Goal: Communication & Community: Answer question/provide support

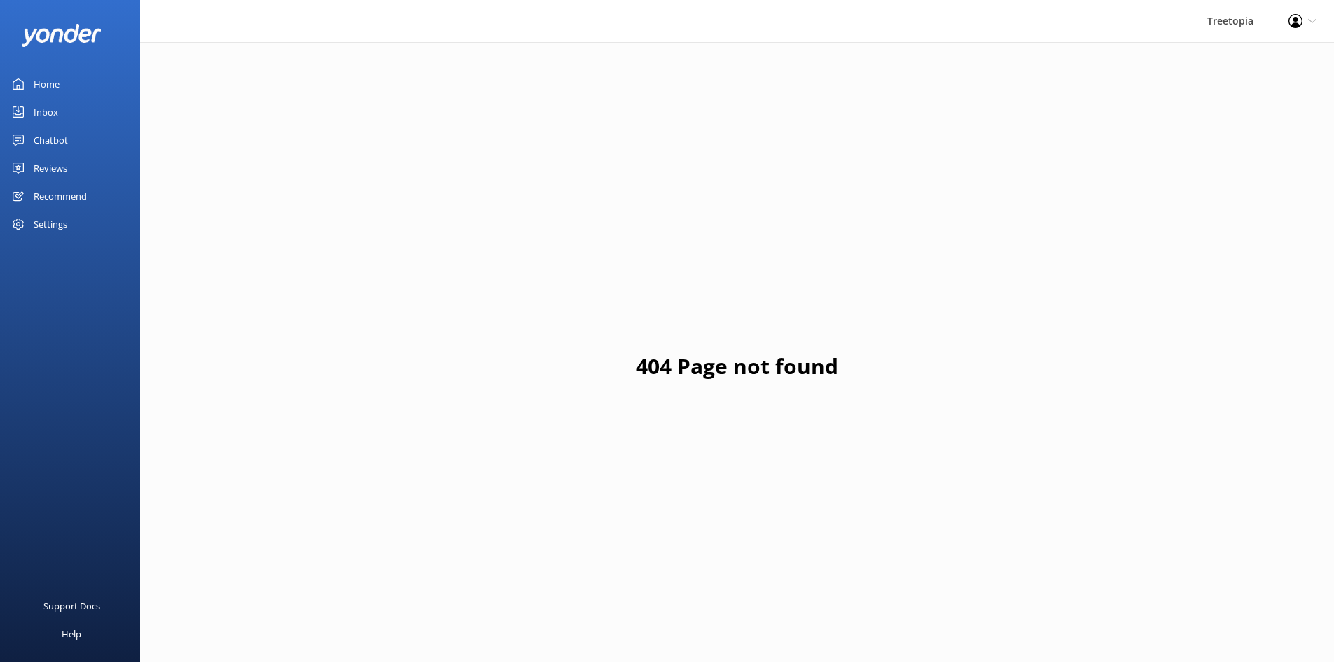
click at [33, 111] on link "Inbox" at bounding box center [70, 112] width 140 height 28
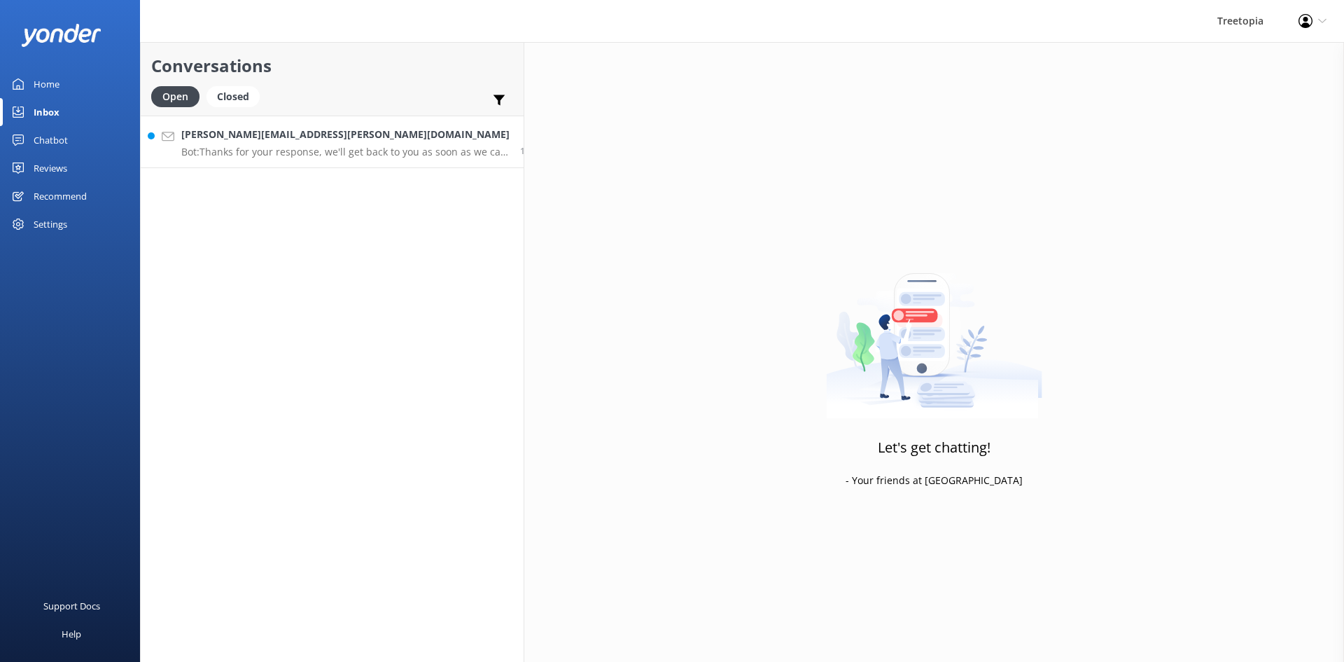
click at [232, 148] on p "Bot: Thanks for your response, we'll get back to you as soon as we can during o…" at bounding box center [345, 152] width 328 height 13
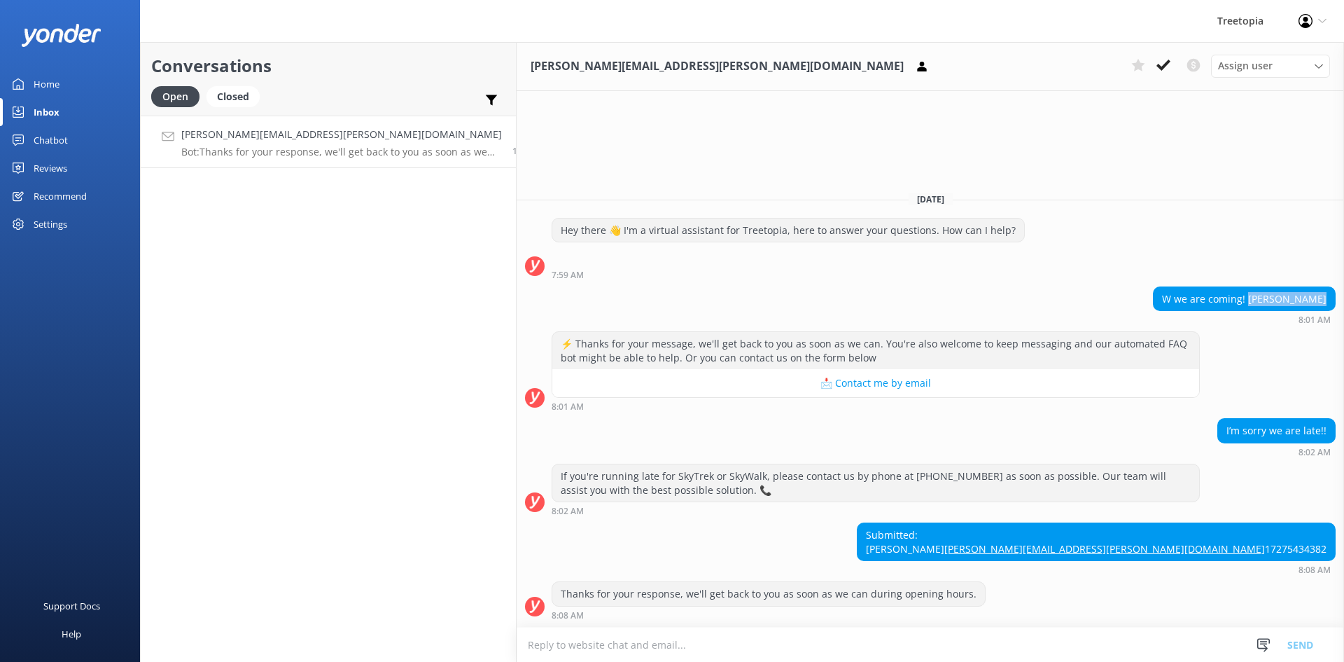
drag, startPoint x: 1325, startPoint y: 271, endPoint x: 1268, endPoint y: 270, distance: 57.4
click at [1268, 287] on div "W we are coming! [PERSON_NAME]" at bounding box center [1244, 299] width 181 height 24
copy div "[PERSON_NAME]"
